Goal: Transaction & Acquisition: Purchase product/service

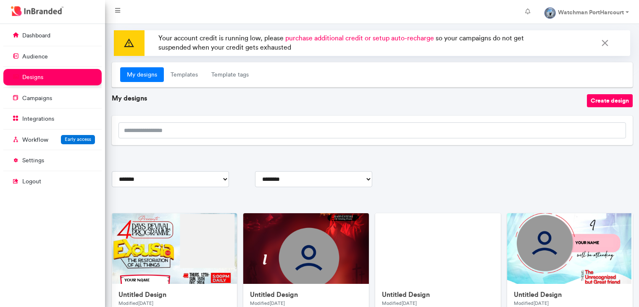
scroll to position [174, 0]
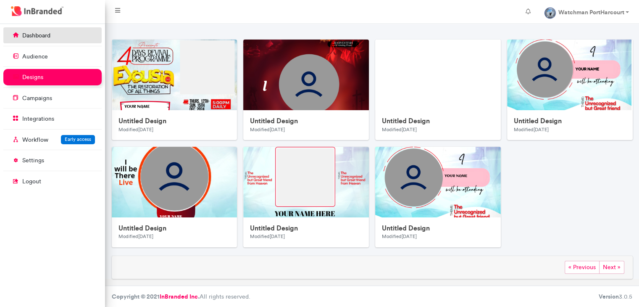
click at [62, 35] on link "dashboard" at bounding box center [52, 35] width 98 height 16
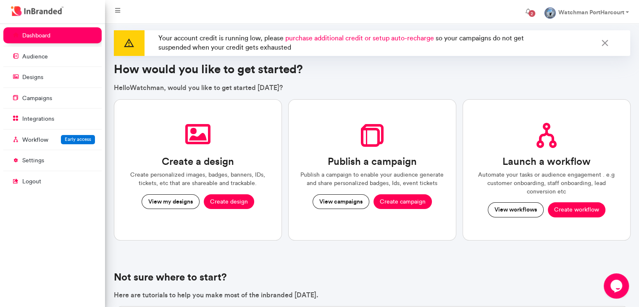
click at [361, 40] on span "purchase additional credit or setup auto-recharge" at bounding box center [359, 38] width 149 height 8
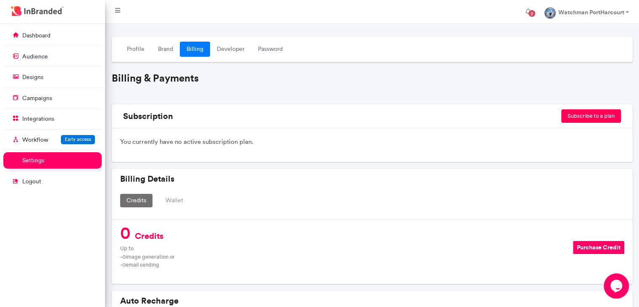
click at [579, 120] on button "Subscribe to a plan" at bounding box center [592, 115] width 60 height 13
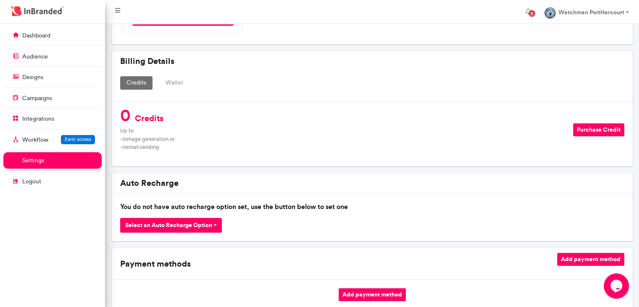
scroll to position [536, 0]
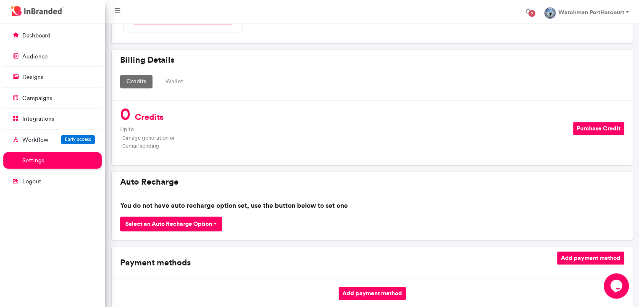
click at [595, 132] on button "Purchase Credit" at bounding box center [598, 128] width 51 height 13
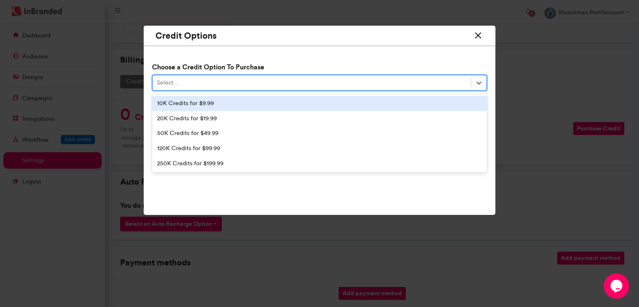
click at [441, 78] on div "Select..." at bounding box center [312, 83] width 319 height 14
click at [411, 104] on div "10K Credits for $9.99" at bounding box center [319, 103] width 335 height 15
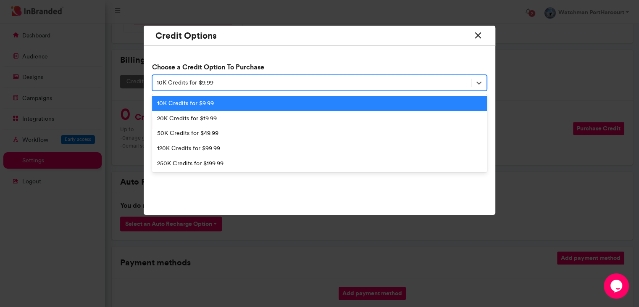
click at [370, 83] on div "10K Credits for $9.99" at bounding box center [312, 83] width 319 height 14
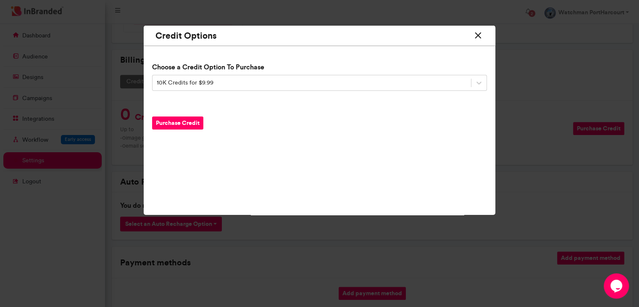
click at [472, 41] on div "Credit Options" at bounding box center [320, 36] width 352 height 21
click at [481, 29] on icon at bounding box center [478, 36] width 11 height 16
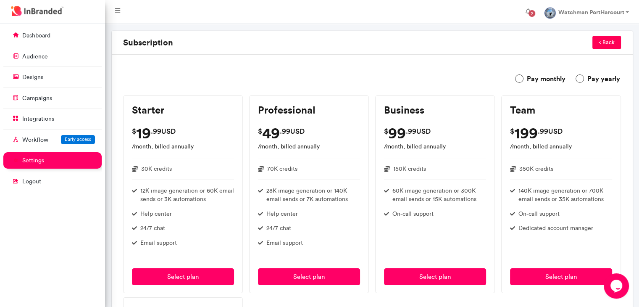
scroll to position [0, 0]
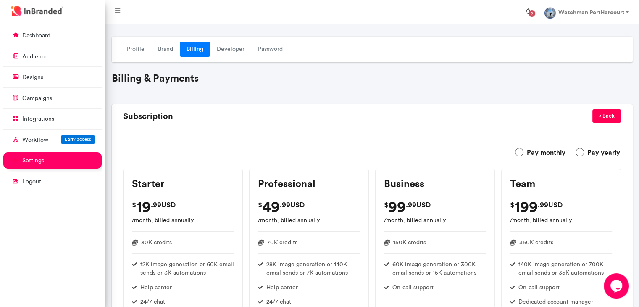
click at [529, 6] on button "2" at bounding box center [528, 11] width 18 height 17
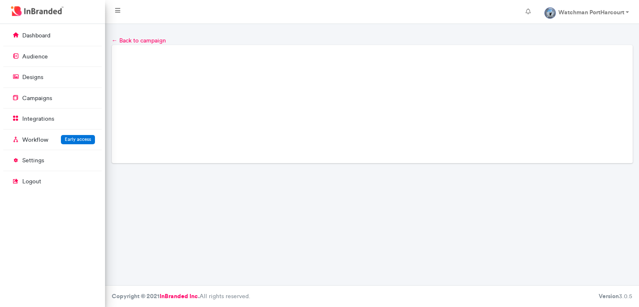
scroll to position [4, 0]
